Goal: Information Seeking & Learning: Learn about a topic

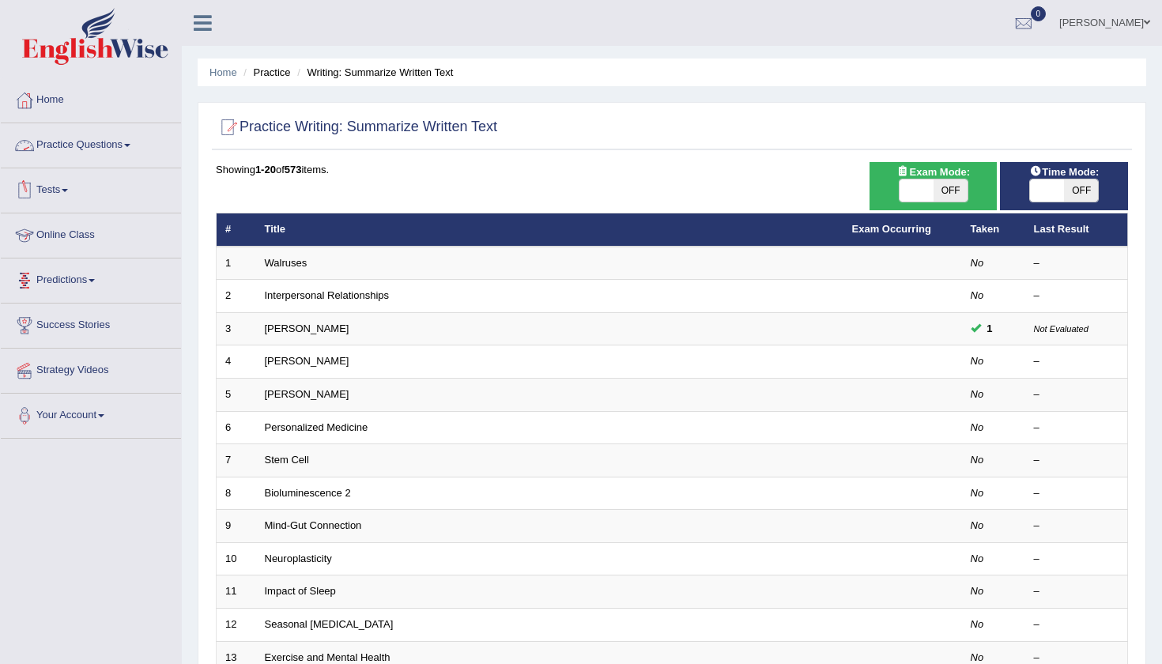
click at [100, 142] on link "Practice Questions" at bounding box center [91, 143] width 180 height 40
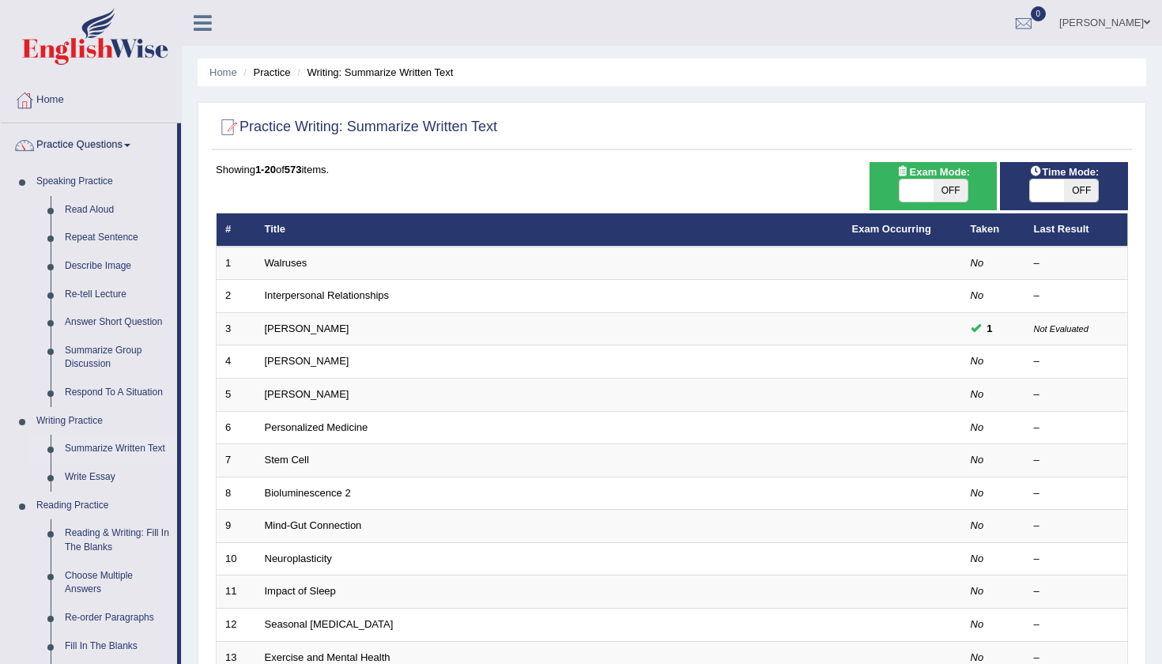
click at [193, 295] on div "Home Practice Writing: Summarize Written Text Practice Writing: Summarize Writt…" at bounding box center [672, 503] width 980 height 1007
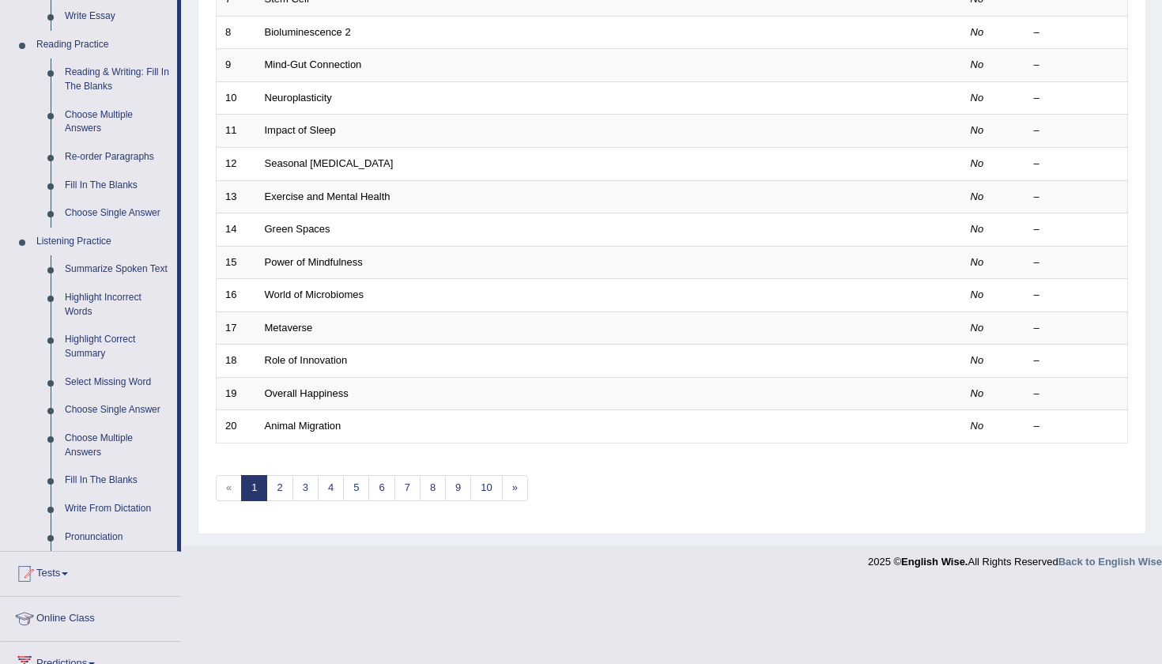
scroll to position [502, 0]
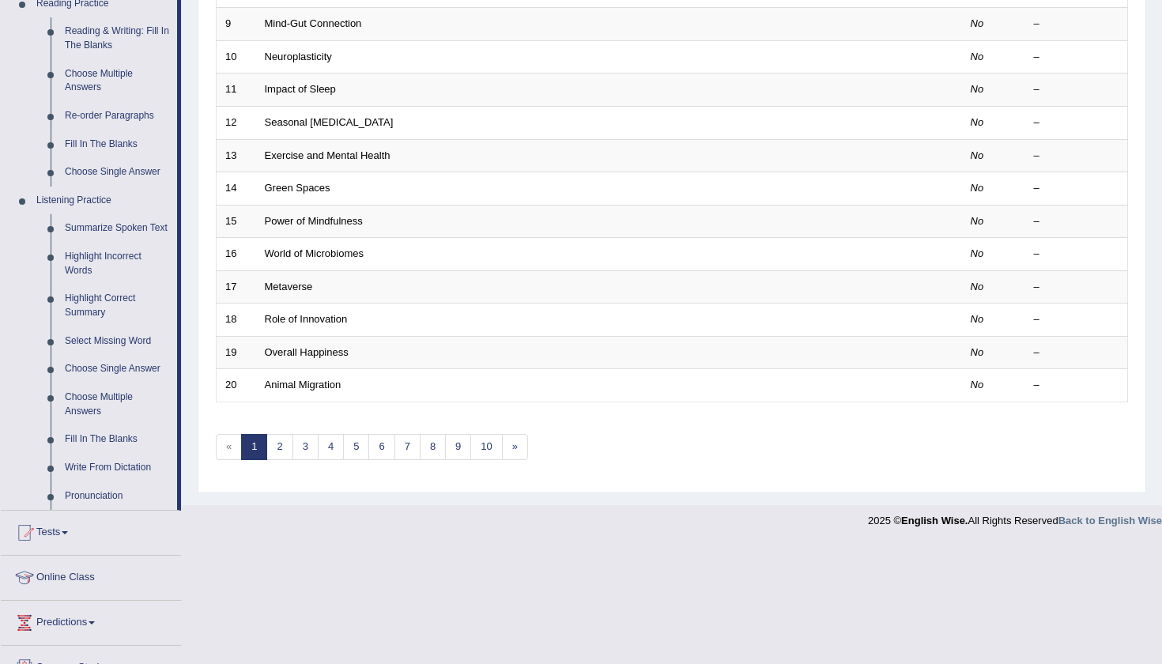
click at [192, 67] on div "Home Practice Writing: Summarize Written Text Practice Writing: Summarize Writt…" at bounding box center [672, 1] width 980 height 1007
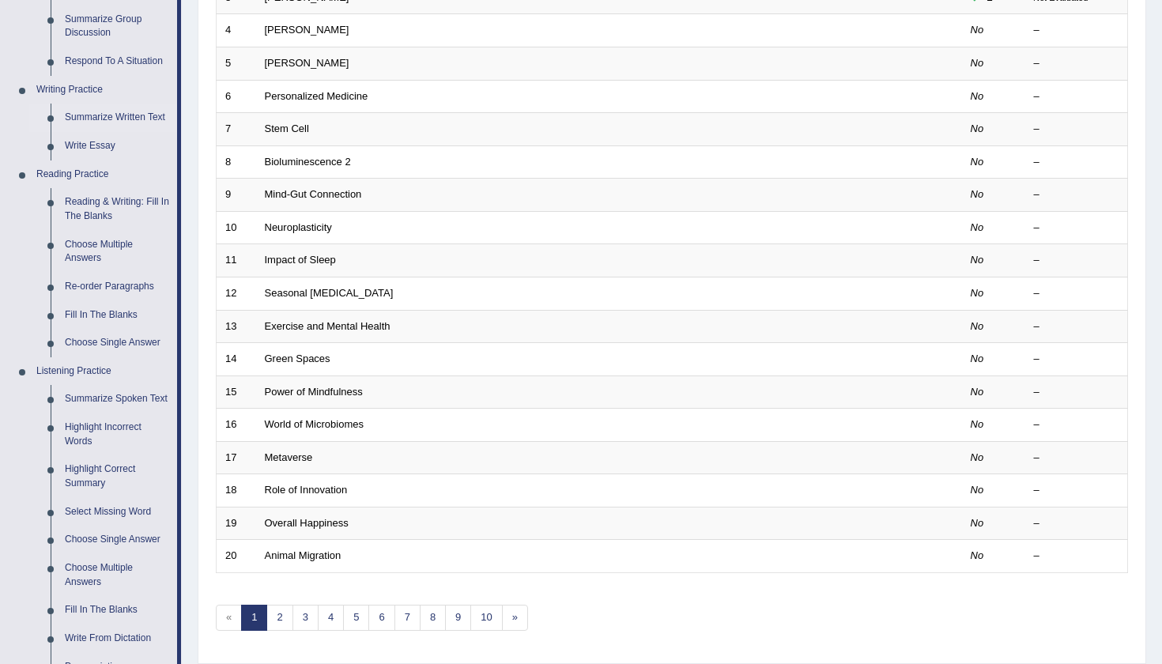
scroll to position [327, 0]
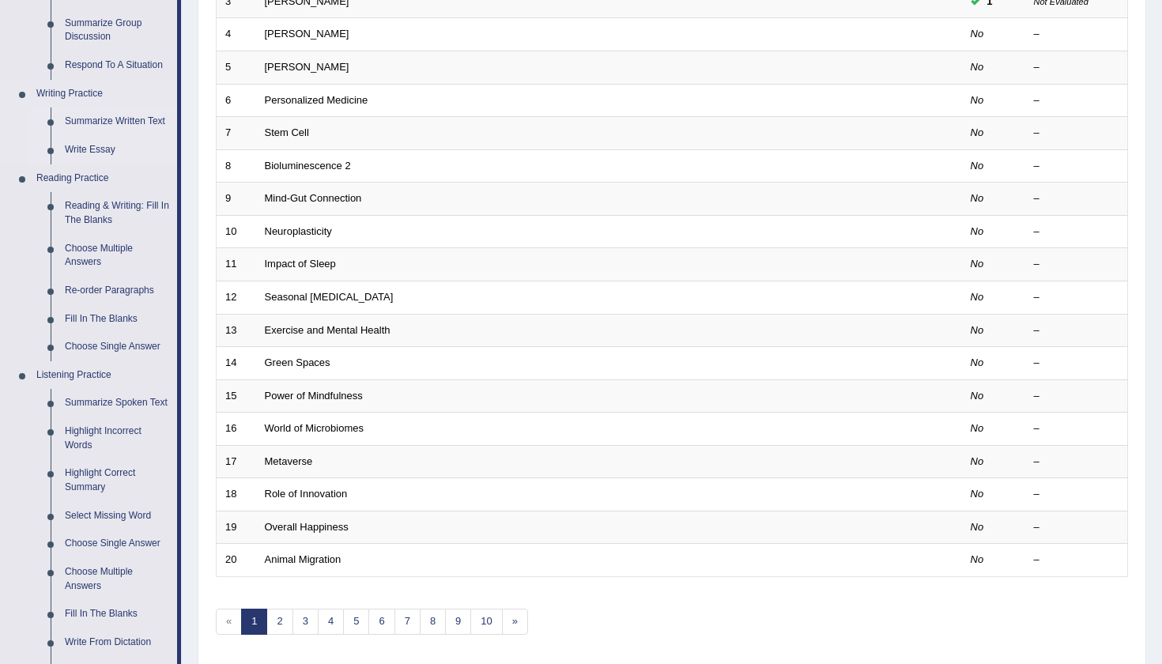
click at [78, 136] on link "Write Essay" at bounding box center [117, 150] width 119 height 28
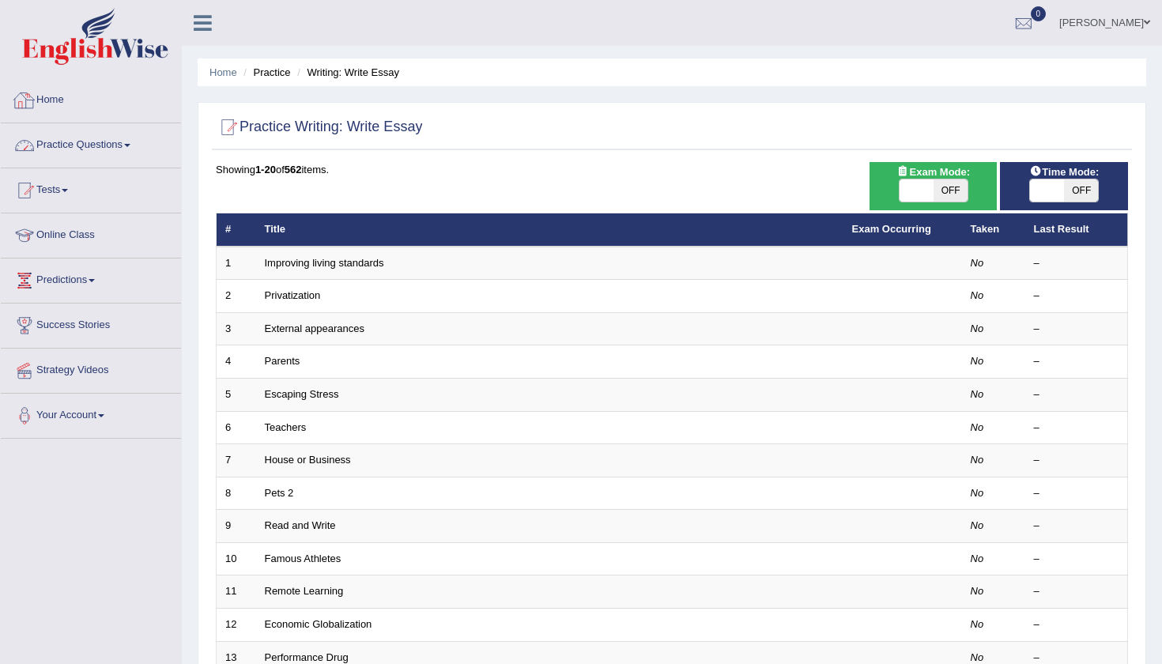
click at [506, 94] on div "Home Practice Writing: Write Essay Practice Writing: Write Essay Time Mode: ON …" at bounding box center [672, 503] width 980 height 1007
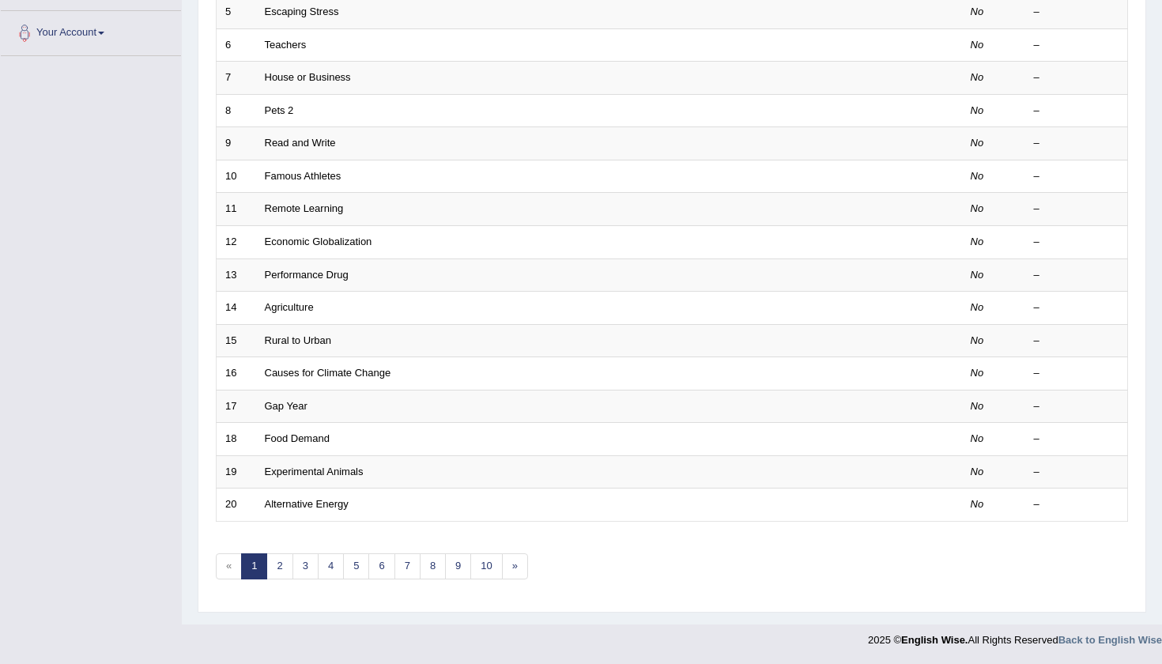
scroll to position [372, 0]
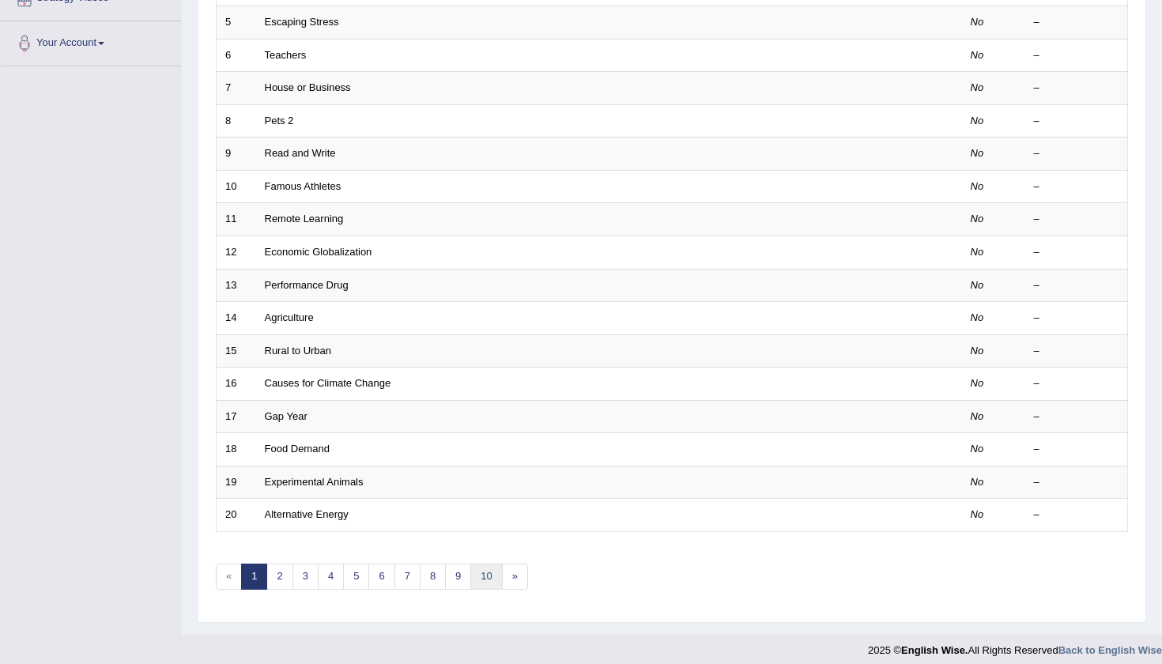
click at [489, 565] on link "10" at bounding box center [486, 577] width 32 height 26
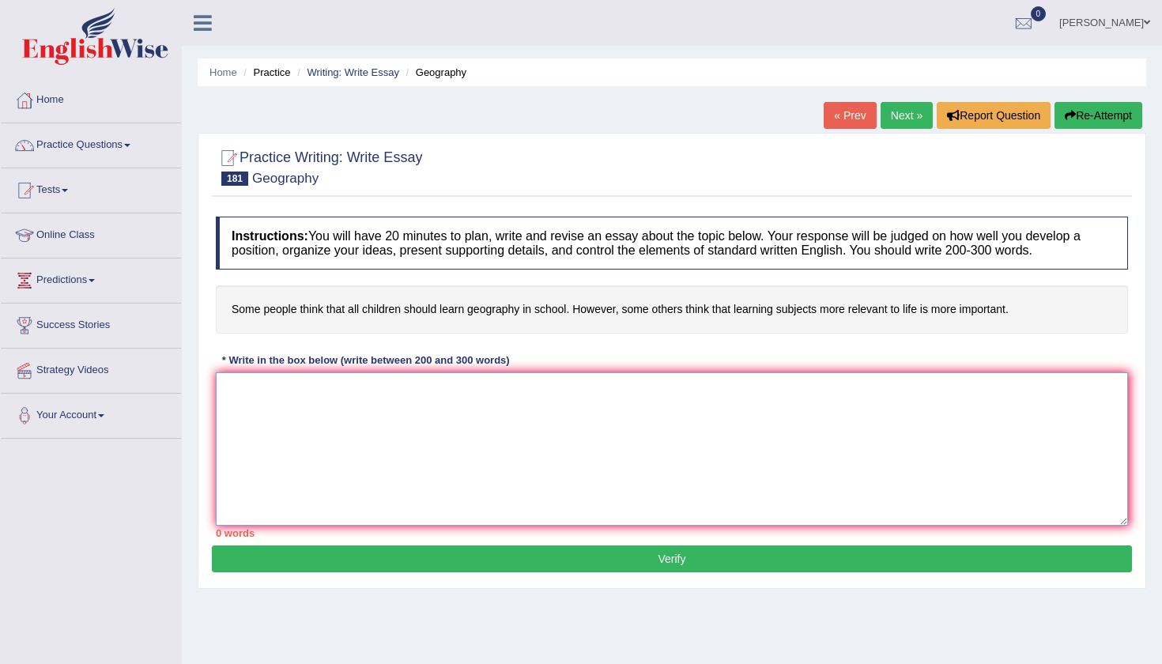
click at [275, 384] on textarea at bounding box center [672, 448] width 912 height 153
type textarea "G"
click at [117, 145] on link "Practice Questions" at bounding box center [91, 143] width 180 height 40
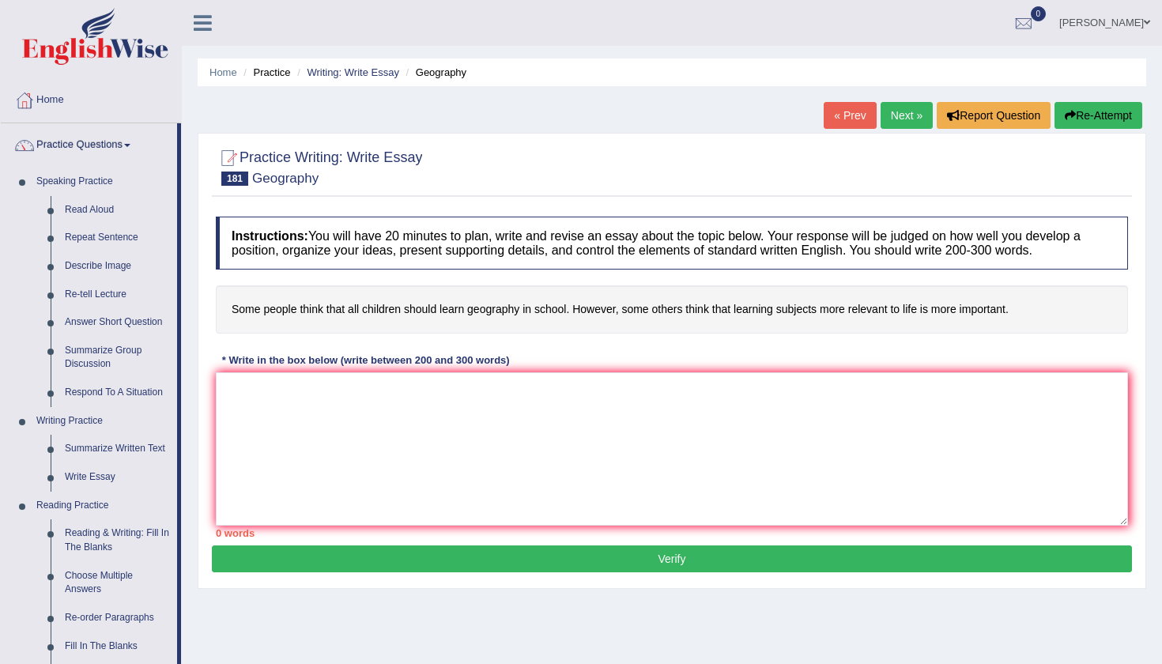
click at [190, 250] on div "Home Practice Writing: Write Essay Geography « Prev Next » Report Question Re-A…" at bounding box center [672, 395] width 980 height 790
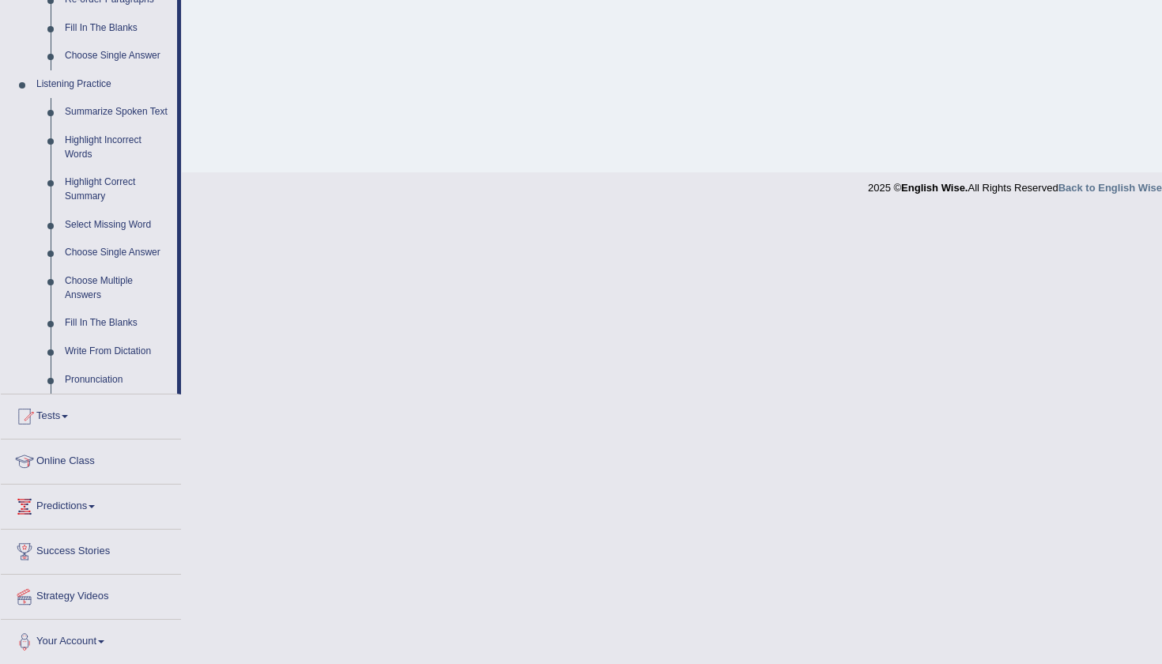
scroll to position [616, 0]
click at [73, 422] on link "Tests" at bounding box center [91, 416] width 180 height 40
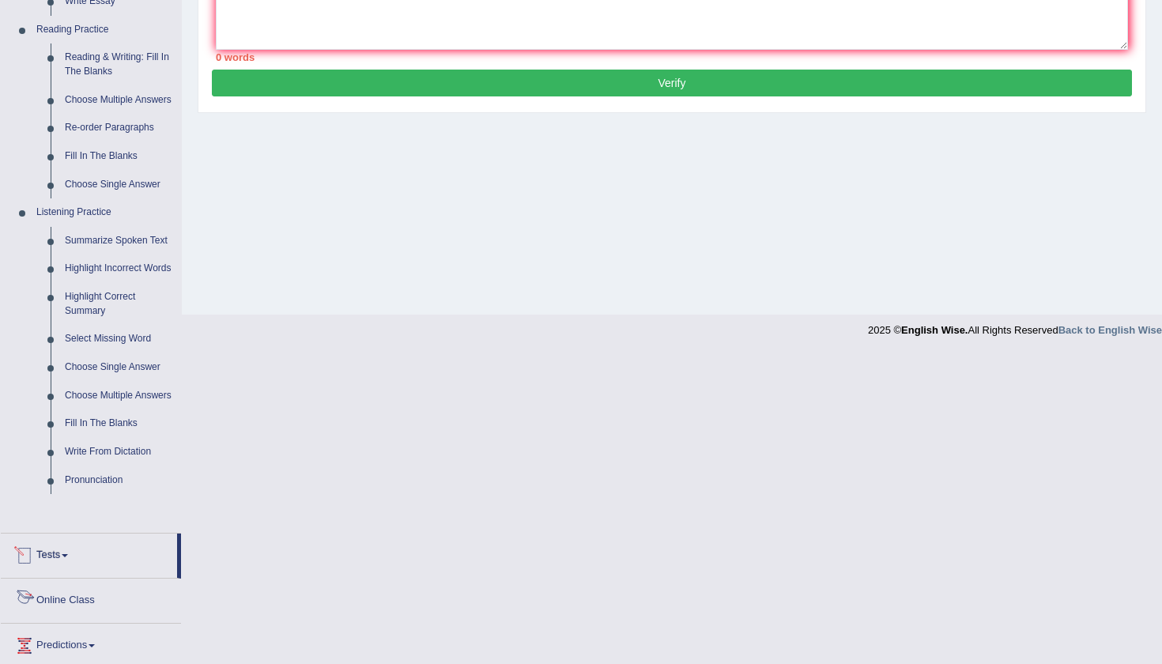
scroll to position [166, 0]
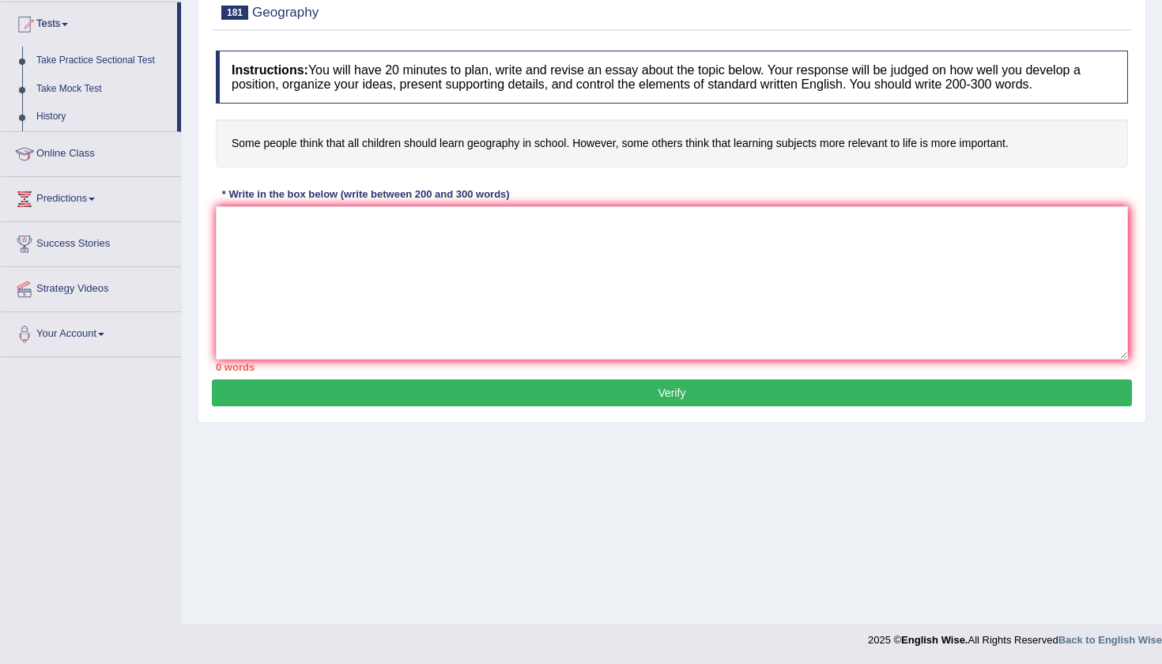
click at [104, 58] on link "Take Practice Sectional Test" at bounding box center [103, 61] width 148 height 28
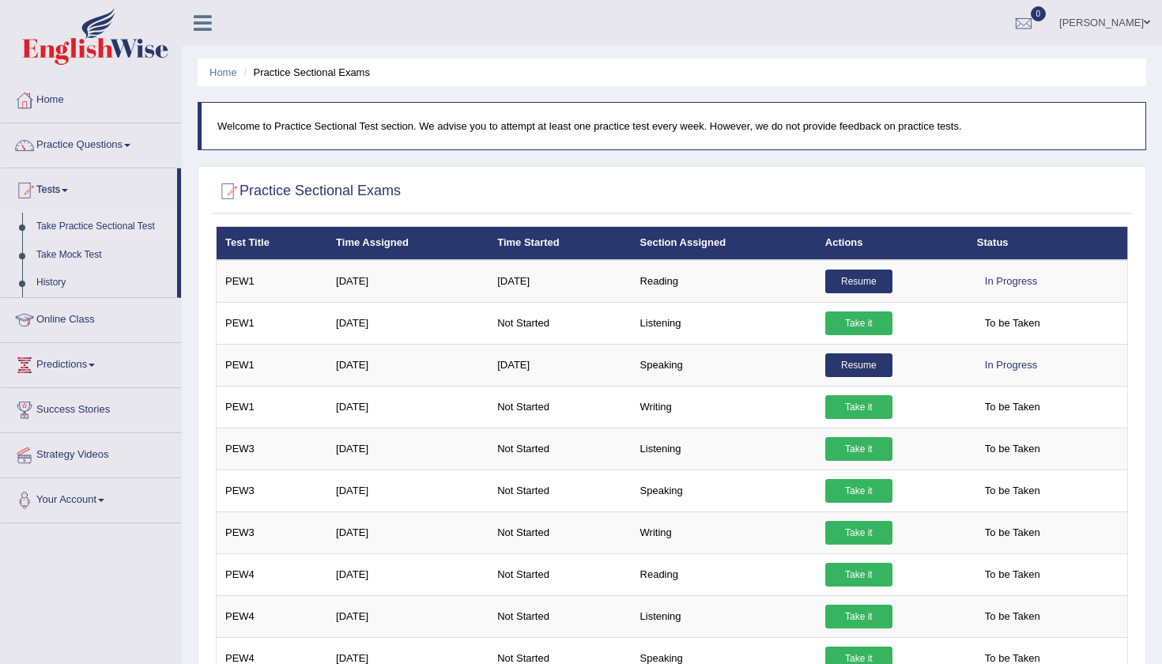
click at [1144, 160] on div "Home Practice Sectional Exams Welcome to Practice Sectional Test section. We ad…" at bounding box center [672, 632] width 980 height 1265
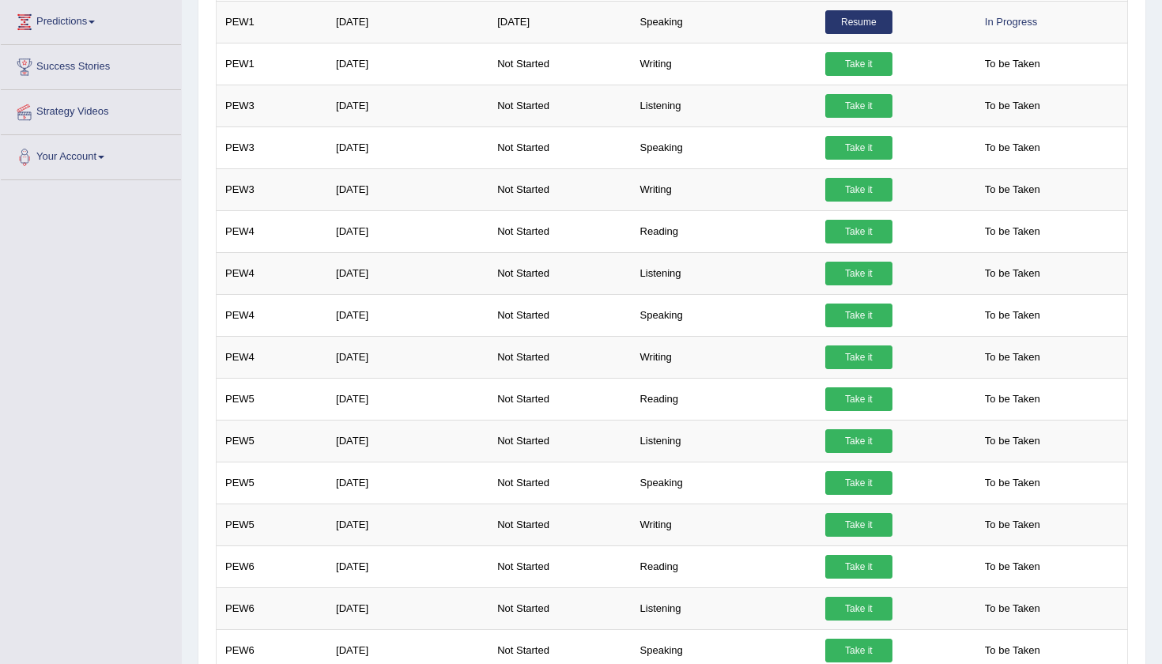
scroll to position [350, 0]
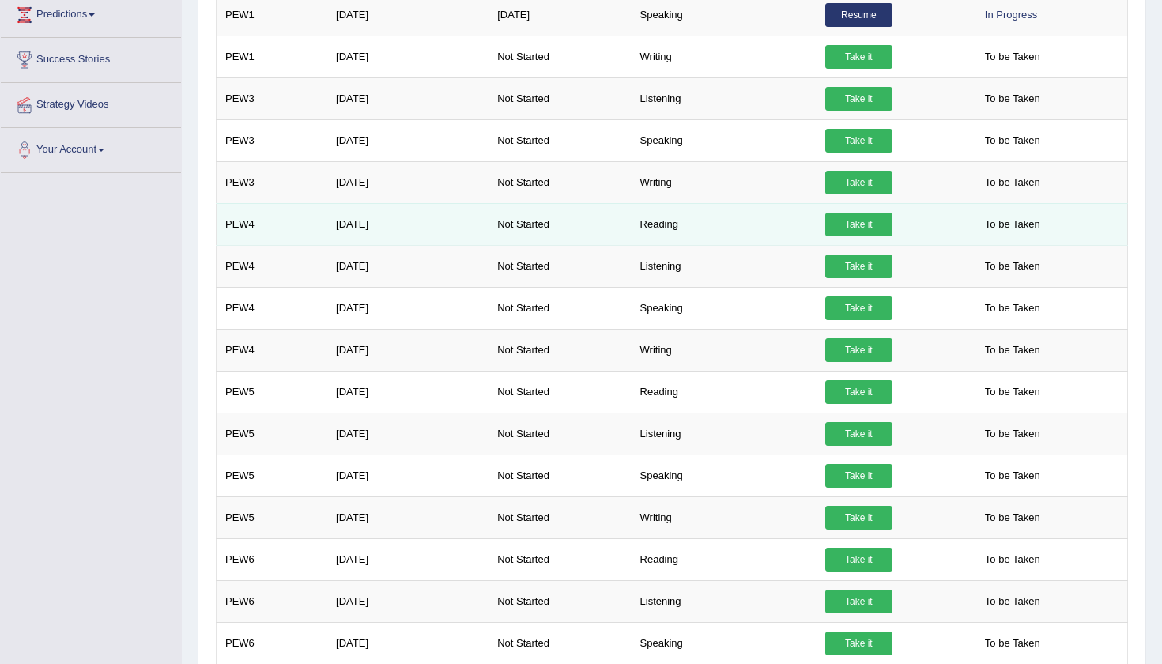
click at [848, 221] on link "Take it" at bounding box center [858, 225] width 67 height 24
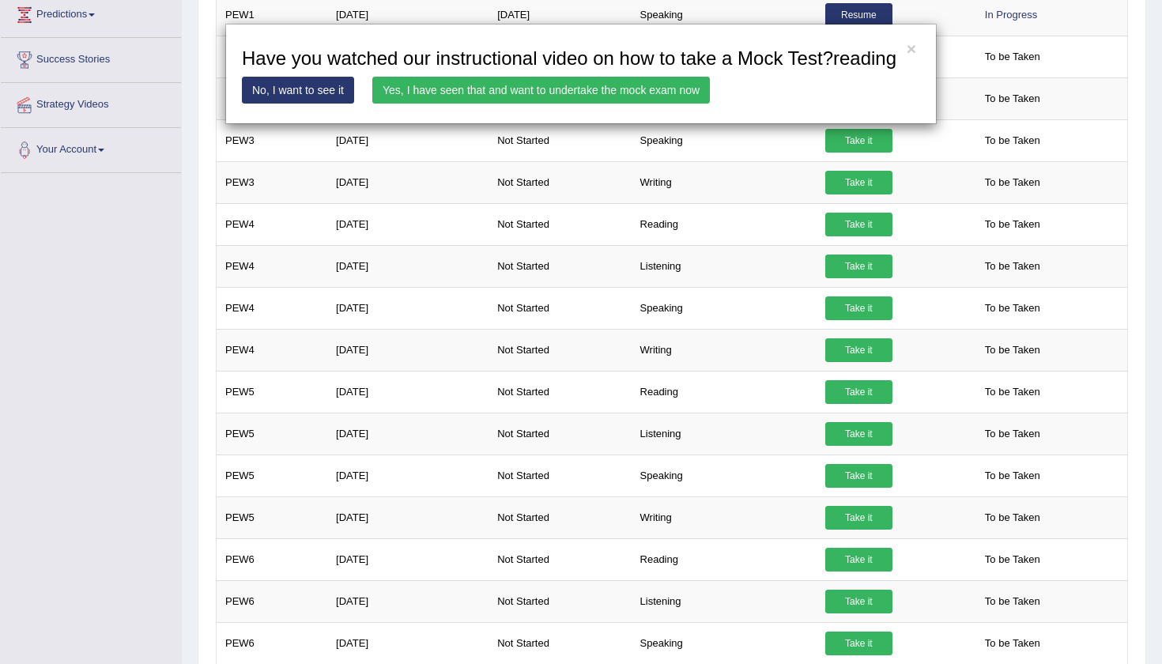
click at [580, 104] on link "Yes, I have seen that and want to undertake the mock exam now" at bounding box center [540, 90] width 337 height 27
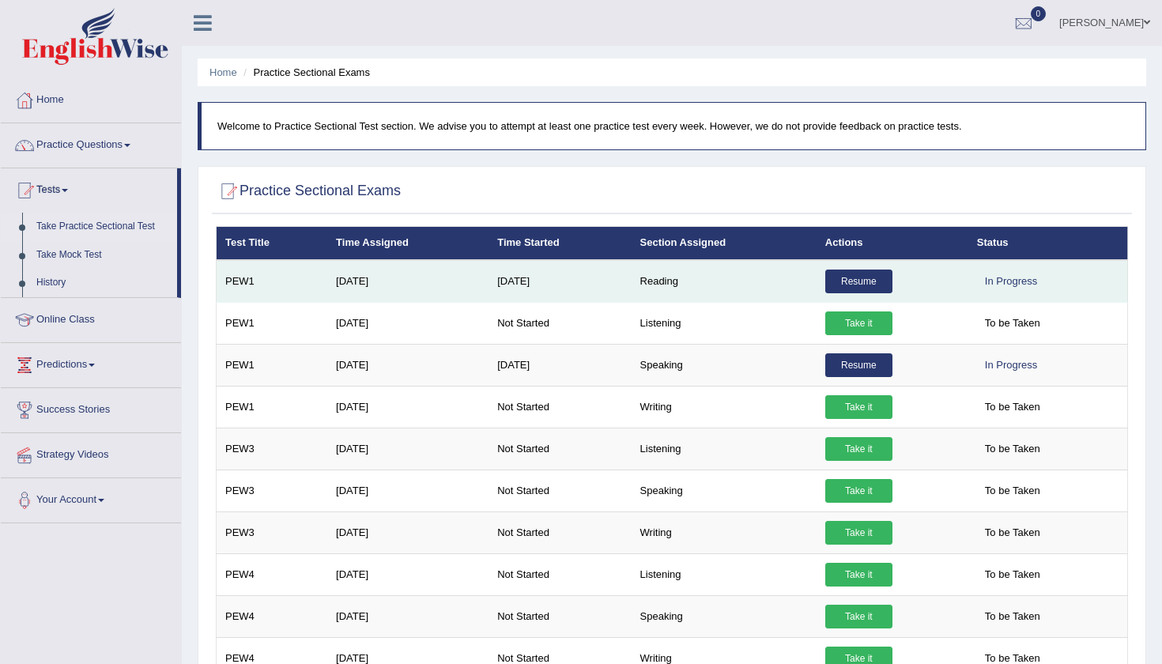
click at [854, 282] on link "Resume" at bounding box center [858, 282] width 67 height 24
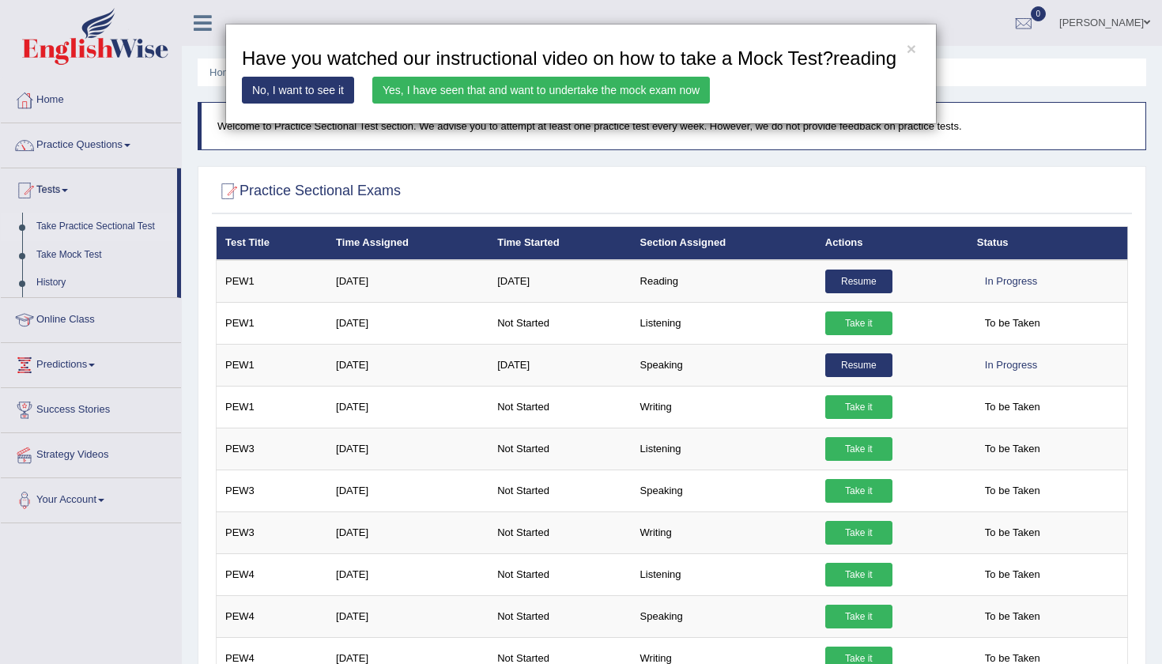
click at [614, 104] on link "Yes, I have seen that and want to undertake the mock exam now" at bounding box center [540, 90] width 337 height 27
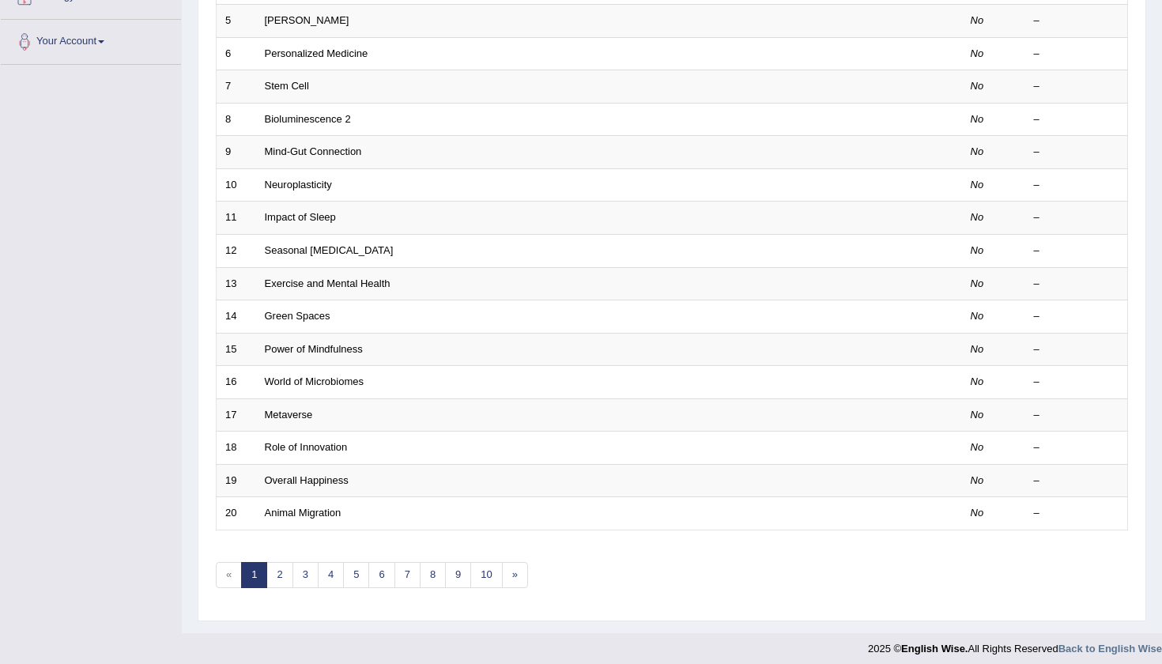
scroll to position [372, 0]
click at [457, 568] on link "9" at bounding box center [458, 577] width 26 height 26
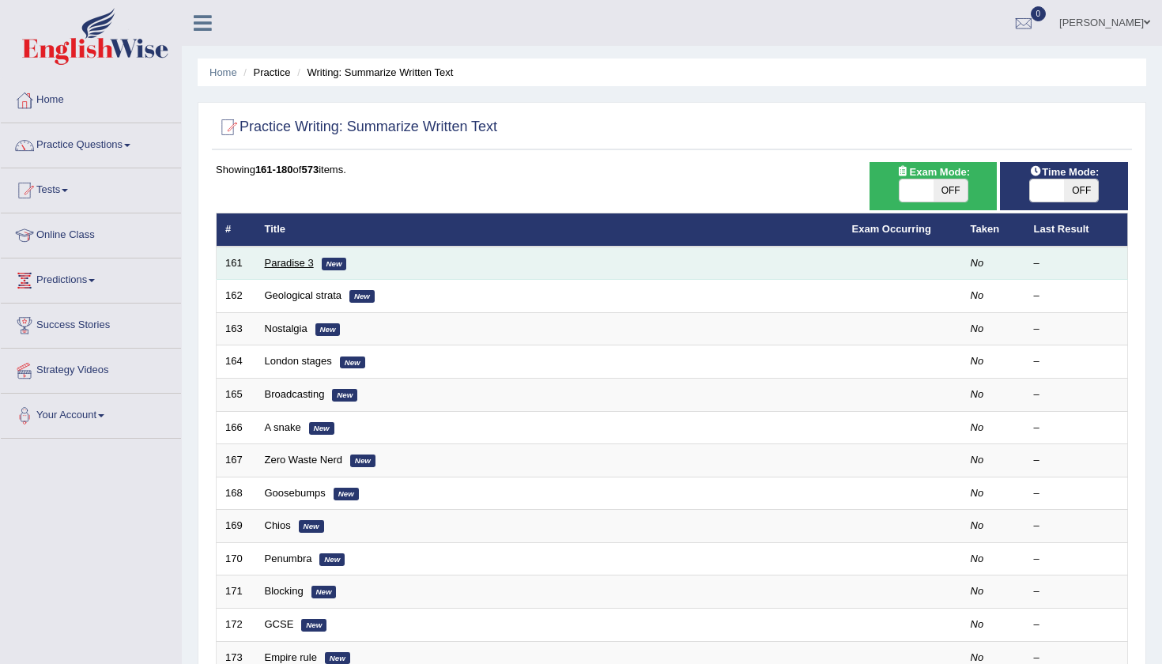
click at [268, 265] on link "Paradise 3" at bounding box center [289, 263] width 49 height 12
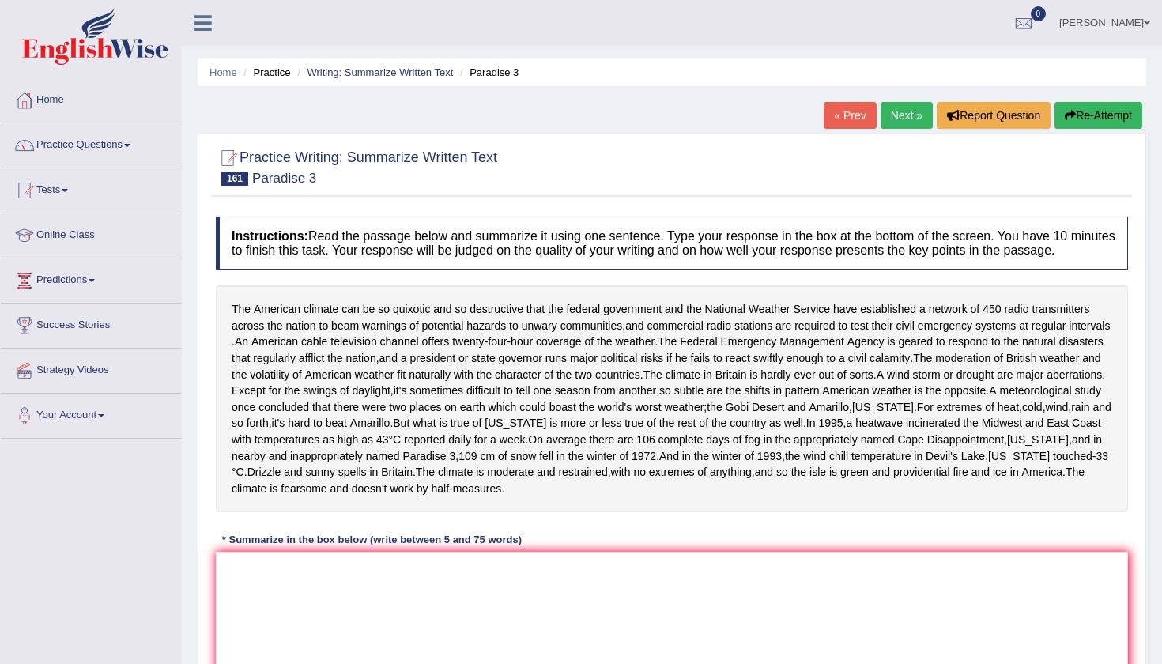
click at [192, 470] on div "Home Practice Writing: Summarize Written Text Paradise 3 « Prev Next » Report Q…" at bounding box center [672, 395] width 980 height 790
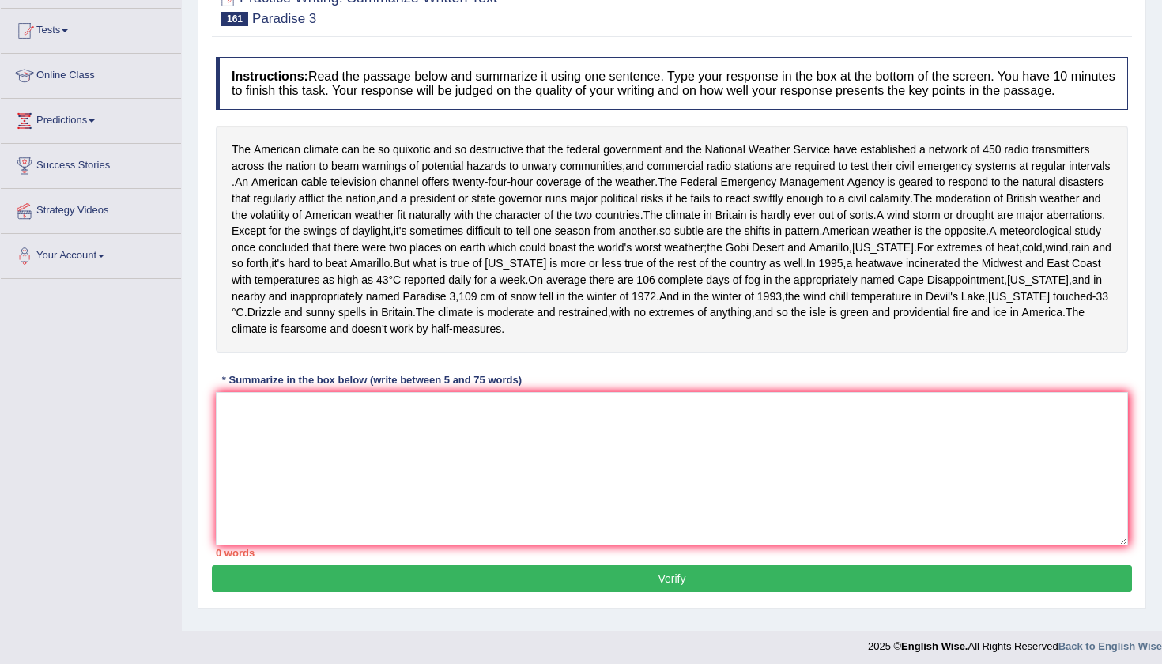
scroll to position [160, 0]
click at [243, 491] on textarea at bounding box center [672, 467] width 912 height 153
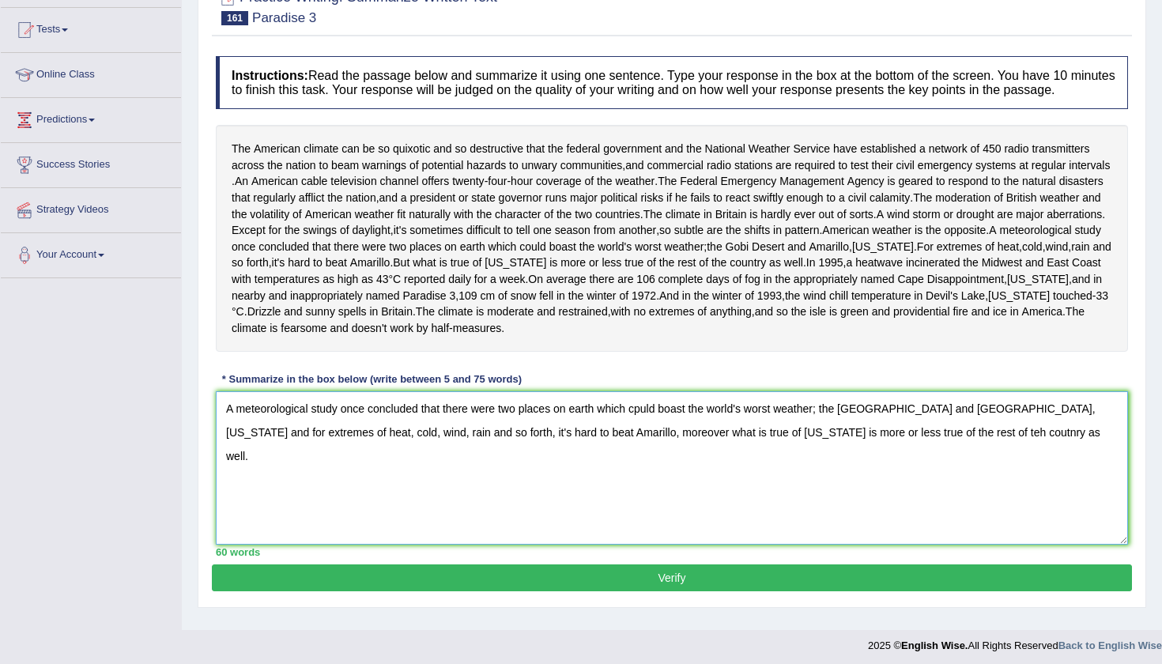
click at [224, 450] on textarea "A meteorological study once concluded that there were two places on earth which…" at bounding box center [672, 467] width 912 height 153
click at [944, 449] on textarea "American weather is the opposite of Braiatin's weather and a meteorological stu…" at bounding box center [672, 467] width 912 height 153
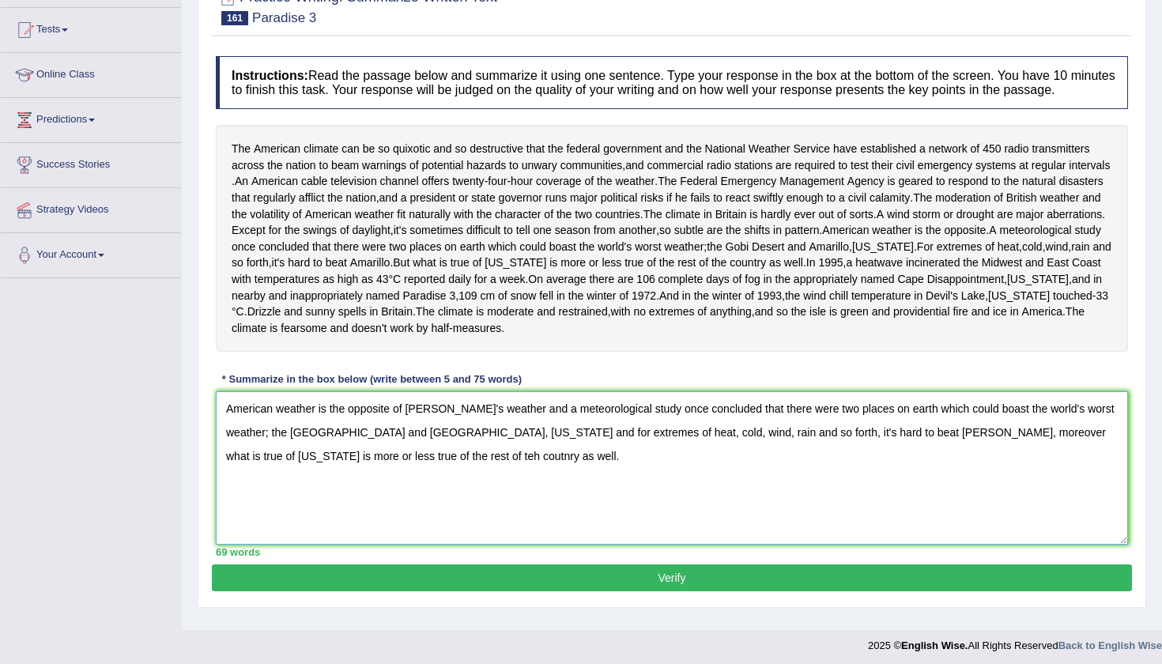
click at [472, 471] on textarea "American weather is the opposite of Braiatin's weather and a meteorological stu…" at bounding box center [672, 467] width 912 height 153
click at [450, 467] on textarea "American weather is the opposite of Braiatin's weather and a meteorological stu…" at bounding box center [672, 467] width 912 height 153
click at [920, 470] on textarea "American weather is the opposite of Braiatin's weather and a meteorological stu…" at bounding box center [672, 467] width 912 height 153
drag, startPoint x: 924, startPoint y: 470, endPoint x: 877, endPoint y: 473, distance: 46.7
click at [877, 473] on textarea "American weather is the opposite of Braiatin's weather and a meteorological stu…" at bounding box center [672, 467] width 912 height 153
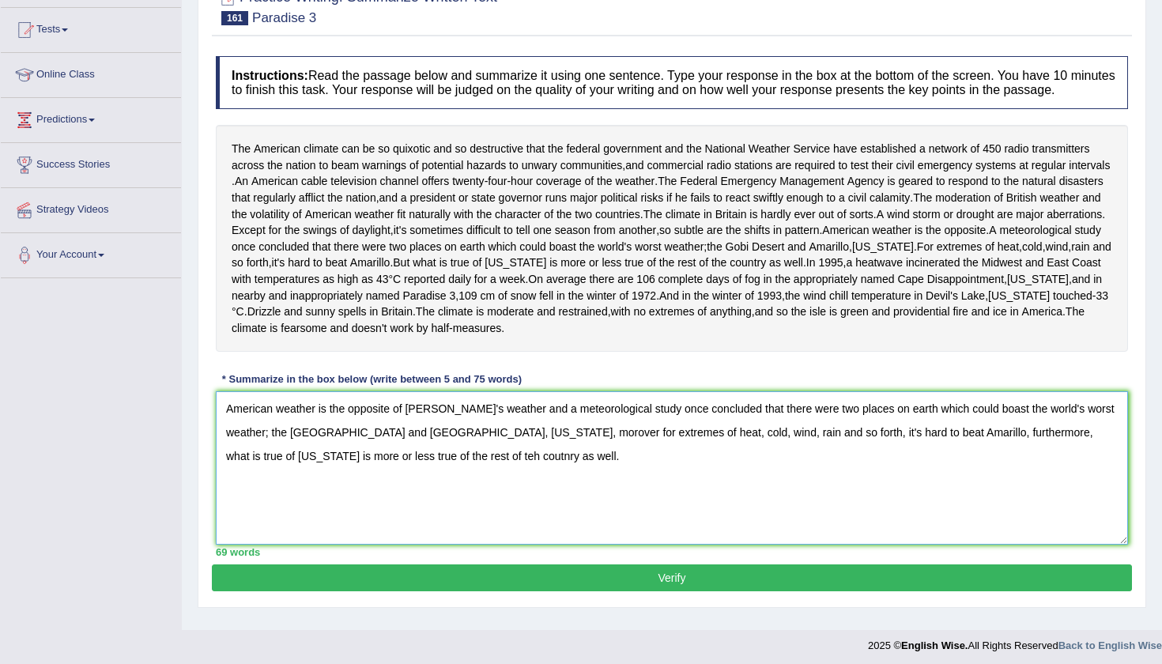
type textarea "American weather is the opposite of Braiatin's weather and a meteorological stu…"
click at [816, 591] on button "Verify" at bounding box center [672, 577] width 920 height 27
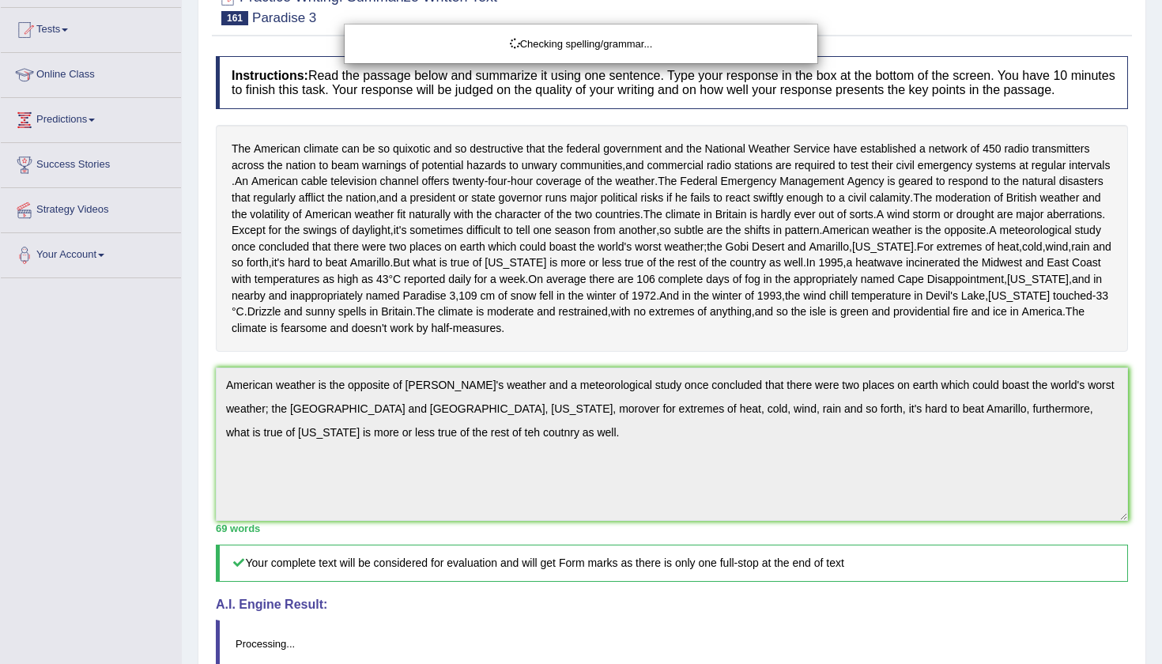
click at [1146, 503] on body "Toggle navigation Home Practice Questions Speaking Practice Read Aloud Repeat S…" at bounding box center [581, 172] width 1162 height 664
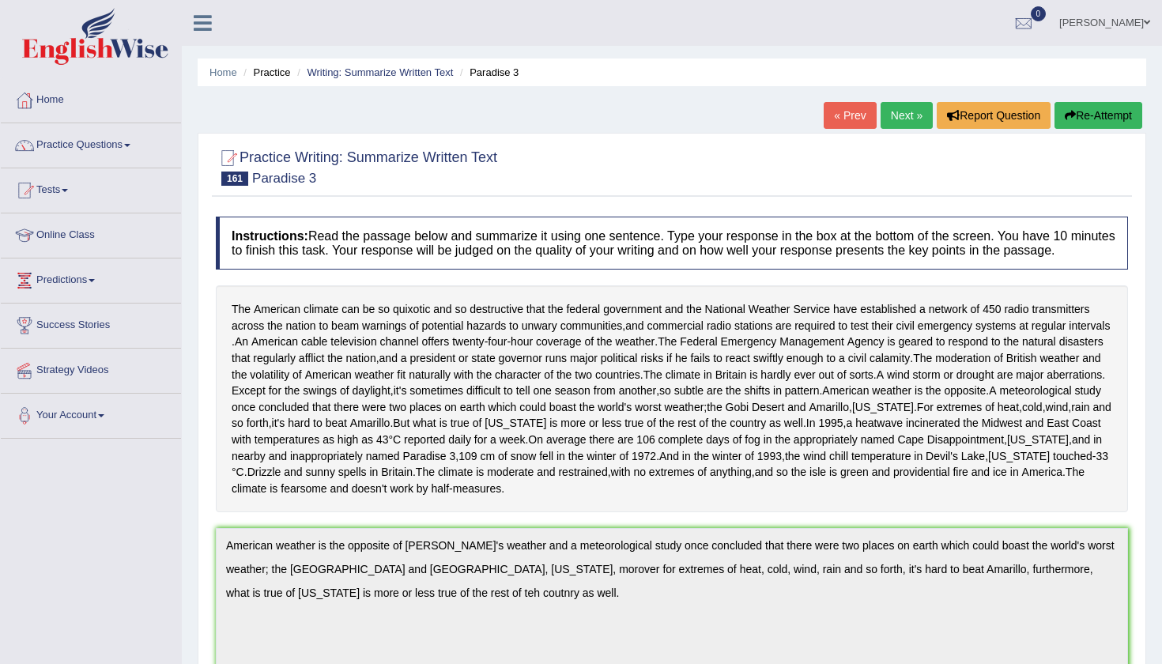
scroll to position [0, 0]
